Goal: Check status: Check status

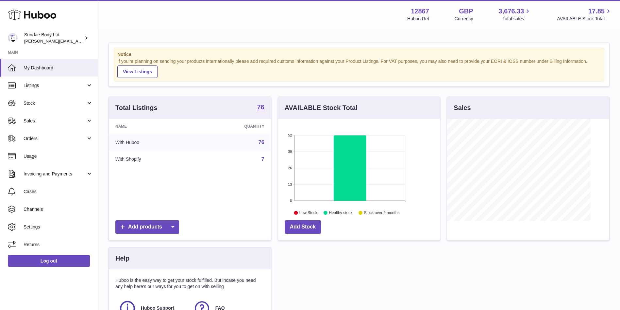
scroll to position [102, 162]
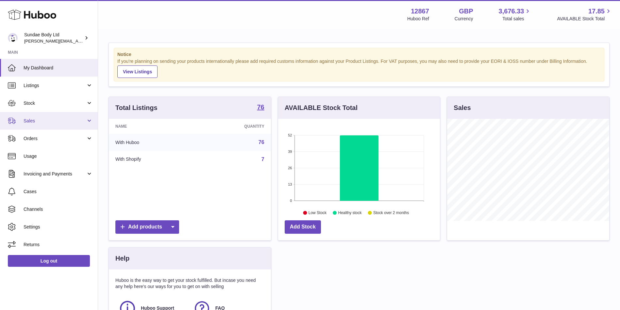
click at [32, 118] on span "Sales" at bounding box center [55, 121] width 62 height 6
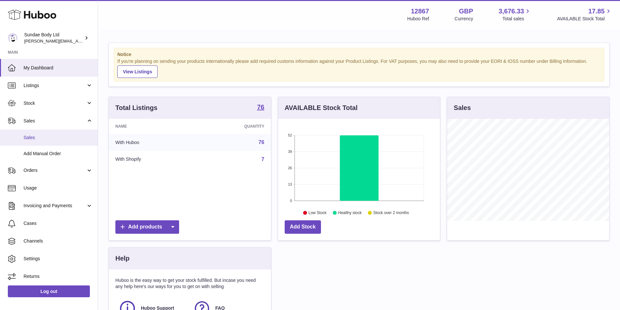
click at [29, 136] on span "Sales" at bounding box center [58, 137] width 69 height 6
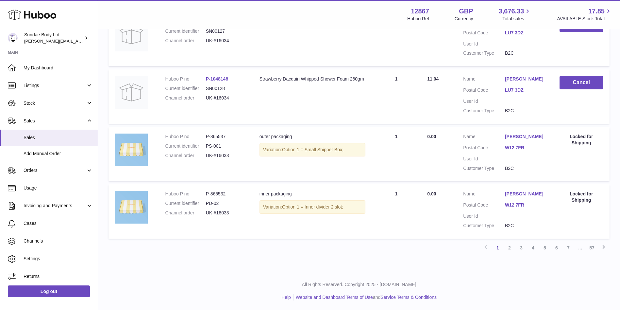
scroll to position [497, 0]
click at [510, 249] on link "2" at bounding box center [510, 247] width 12 height 12
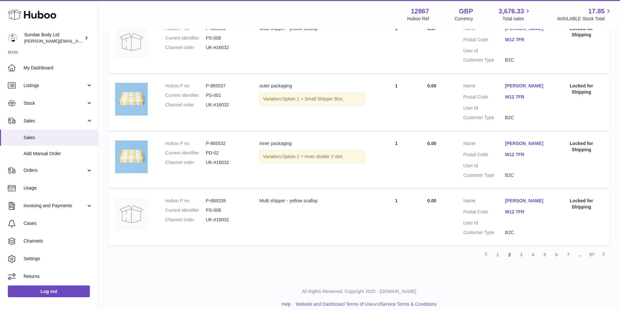
scroll to position [497, 0]
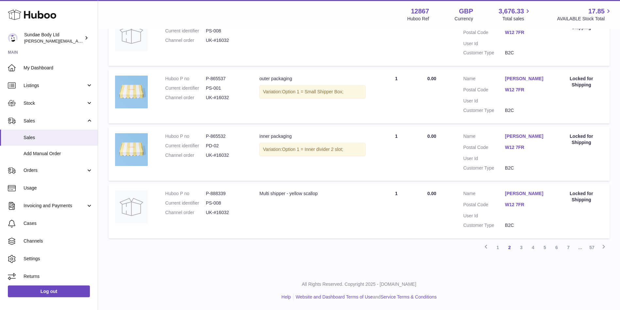
click at [515, 137] on link "[PERSON_NAME]" at bounding box center [526, 136] width 42 height 6
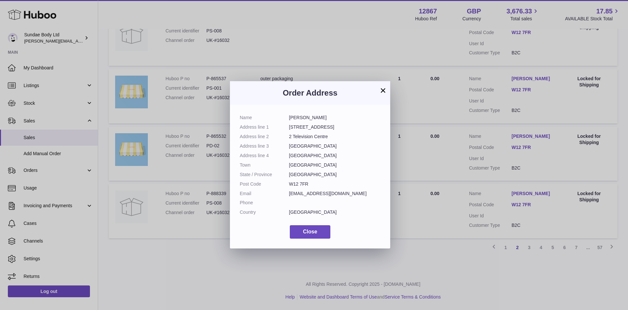
click at [382, 89] on button "×" at bounding box center [383, 90] width 8 height 8
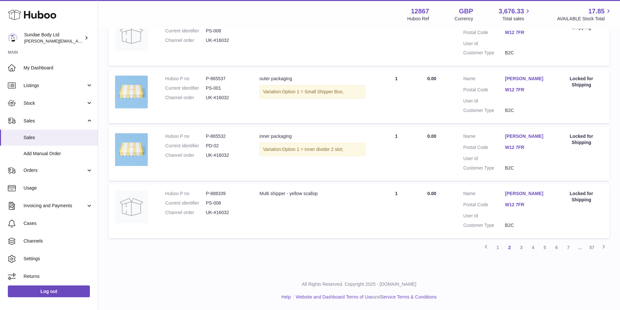
scroll to position [350, 0]
